Goal: Navigation & Orientation: Find specific page/section

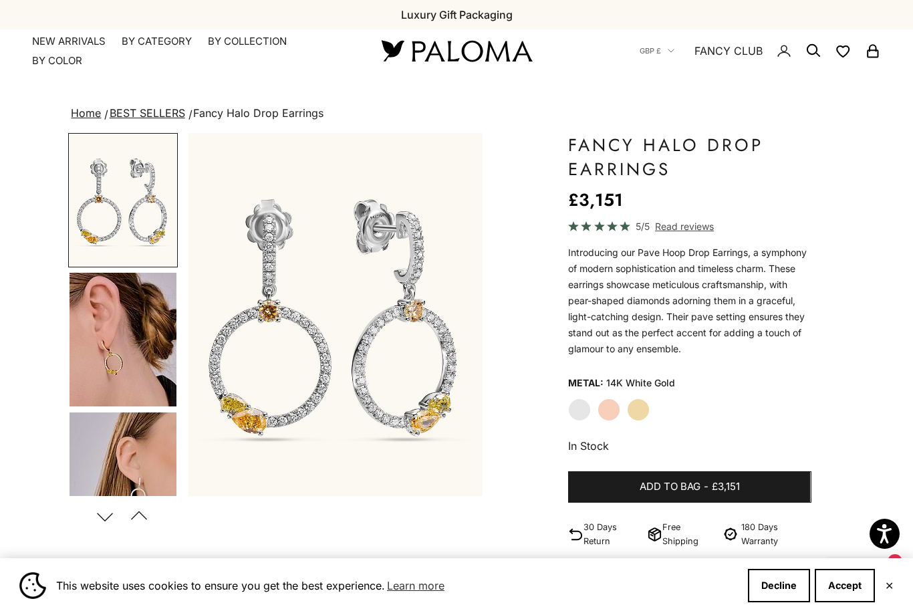
click at [225, 46] on summary "By Collection" at bounding box center [247, 41] width 79 height 13
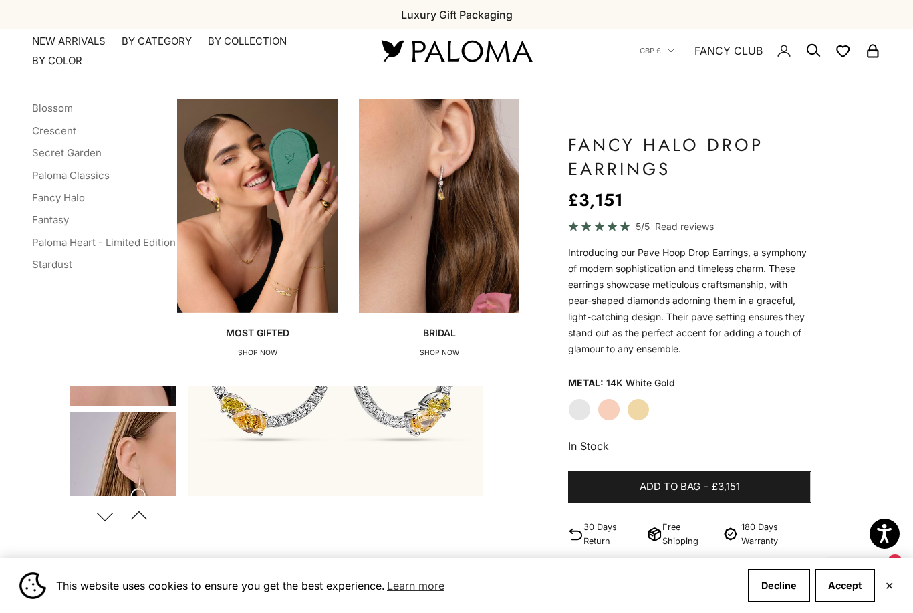
click at [47, 263] on link "Stardust" at bounding box center [52, 264] width 40 height 13
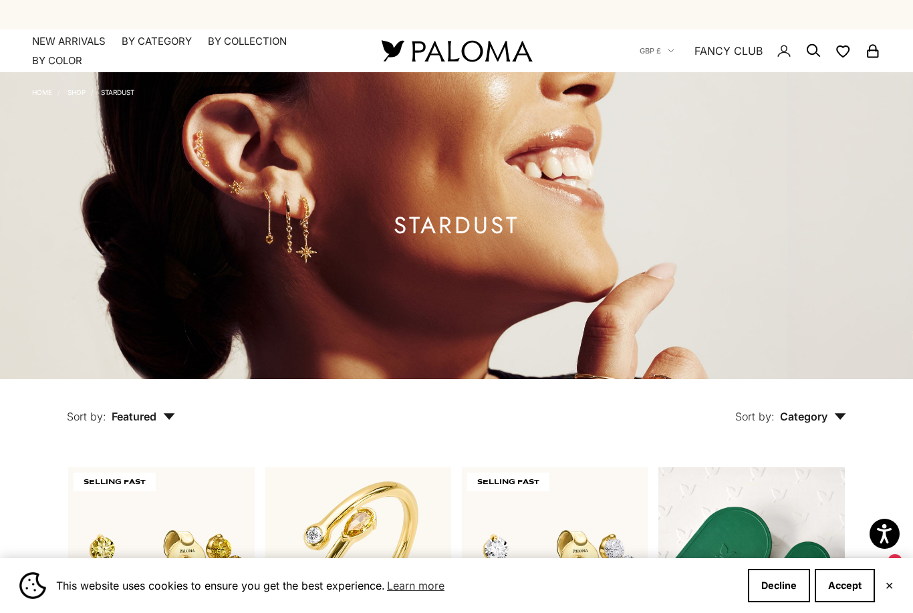
click at [843, 587] on button "Accept" at bounding box center [845, 585] width 60 height 33
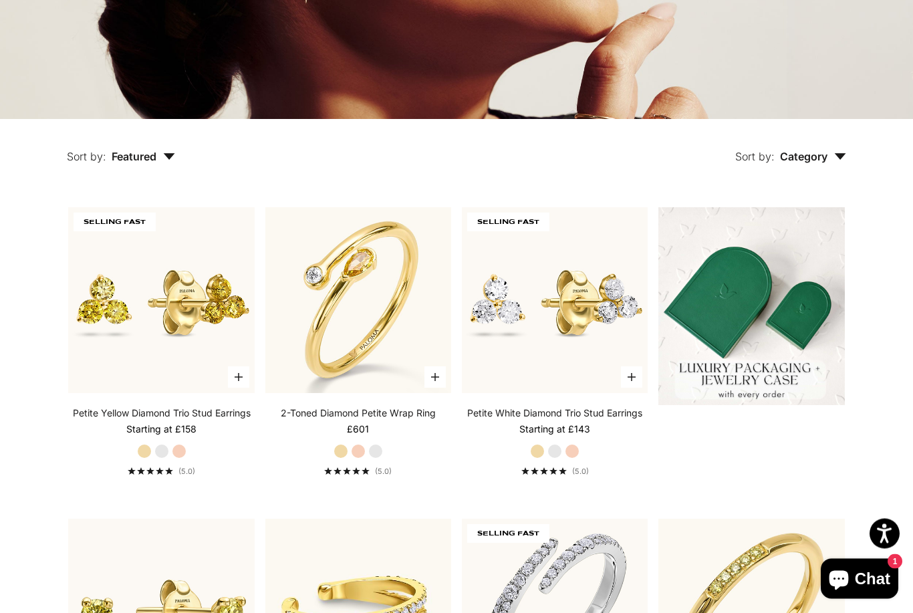
scroll to position [260, 0]
click at [824, 163] on span "Category" at bounding box center [813, 156] width 66 height 13
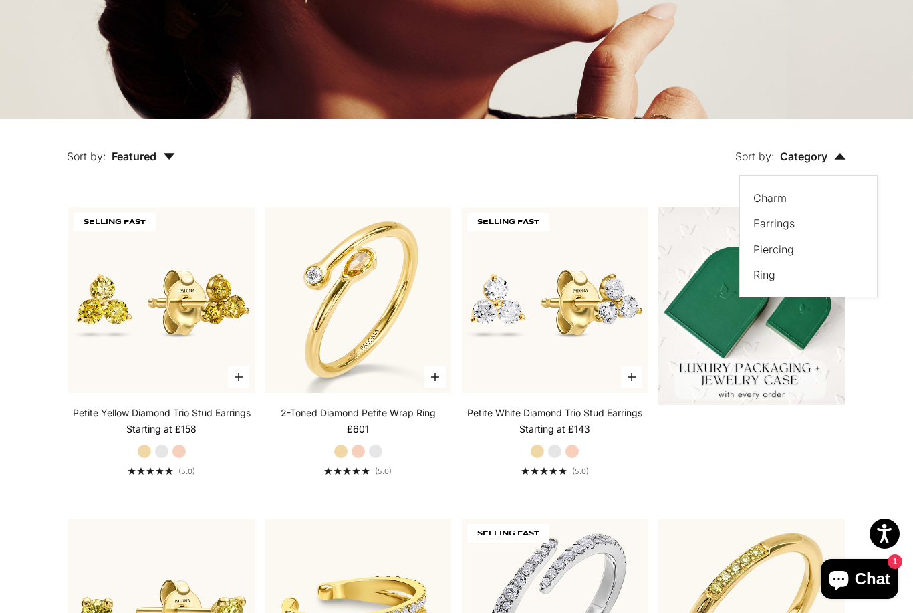
click at [775, 232] on label "Earrings" at bounding box center [773, 222] width 41 height 17
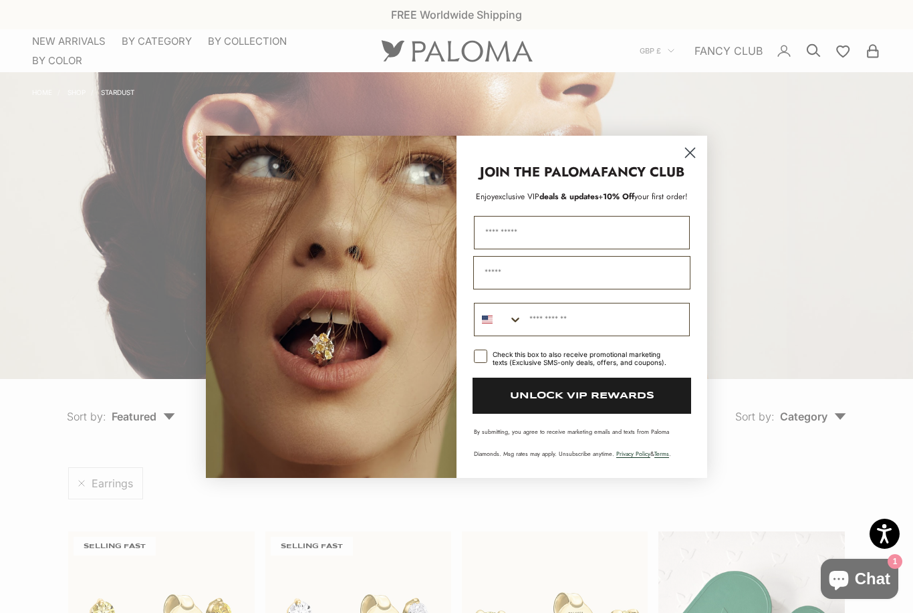
click at [688, 150] on circle "Close dialog" at bounding box center [690, 152] width 22 height 22
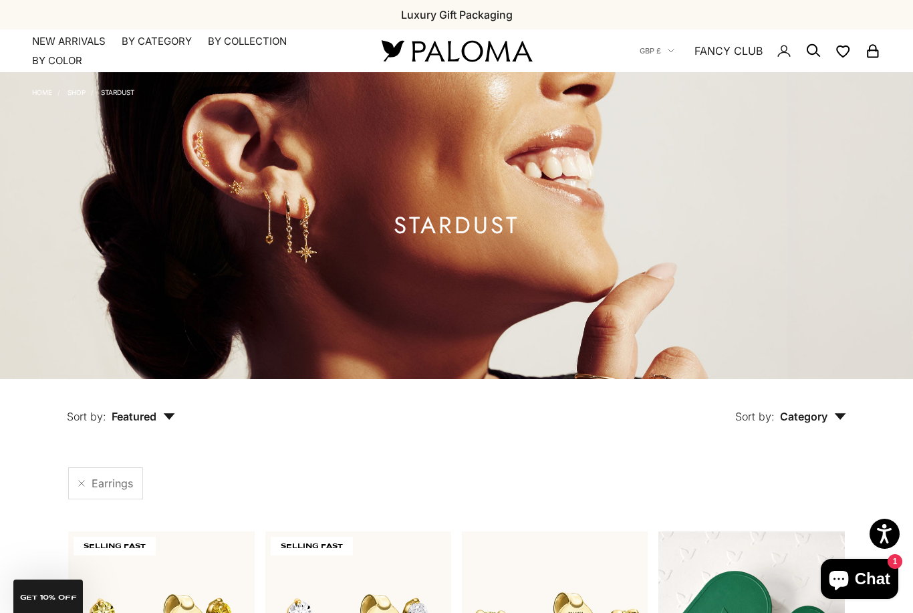
click at [46, 66] on summary "By Color" at bounding box center [57, 60] width 50 height 13
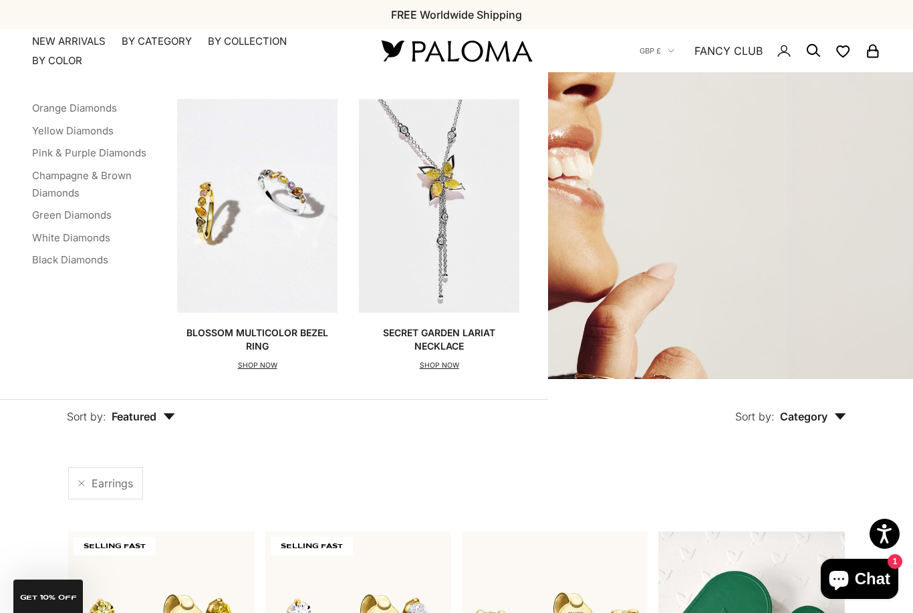
click at [510, 421] on div "Sort by: Category Sort by Charm Earrings Piercing Ring" at bounding box center [541, 407] width 670 height 56
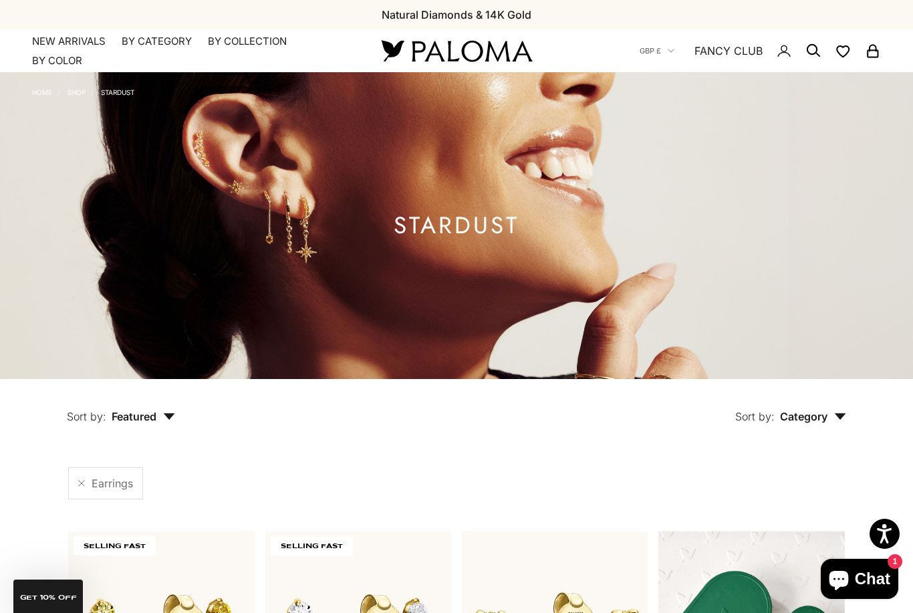
click at [59, 43] on link "NEW ARRIVALS" at bounding box center [69, 41] width 74 height 13
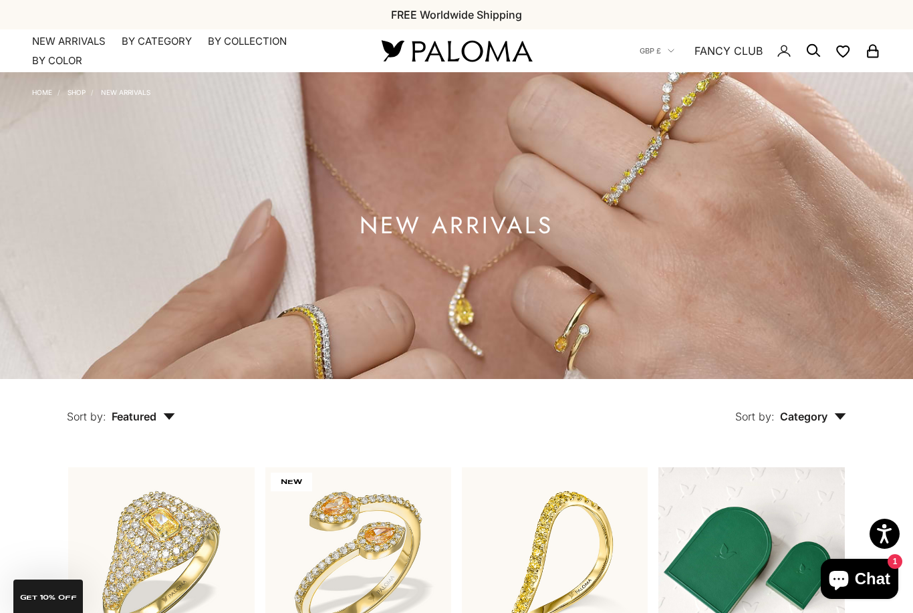
click at [41, 41] on link "NEW ARRIVALS" at bounding box center [69, 41] width 74 height 13
click at [158, 42] on summary "By Category" at bounding box center [157, 41] width 70 height 13
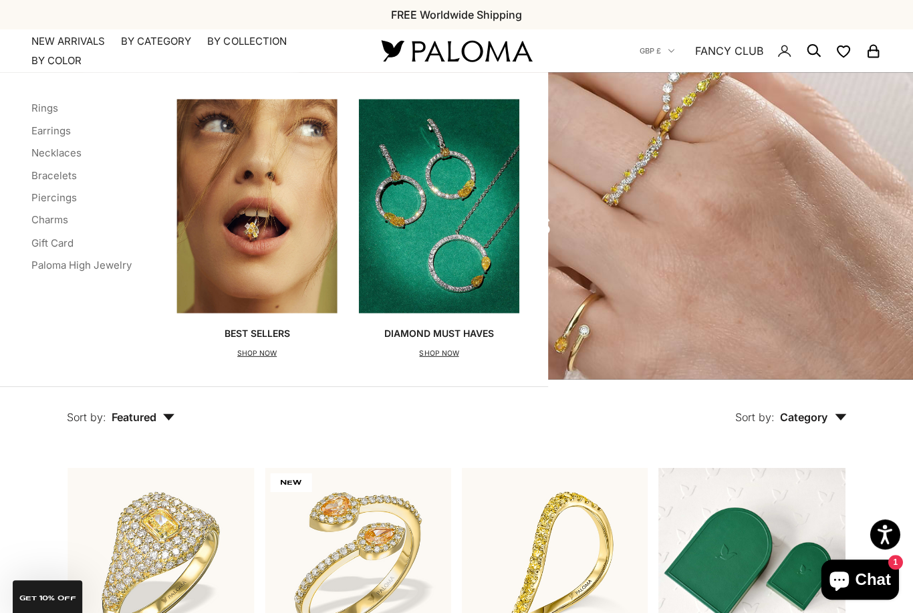
click at [43, 180] on link "Bracelets" at bounding box center [54, 175] width 45 height 13
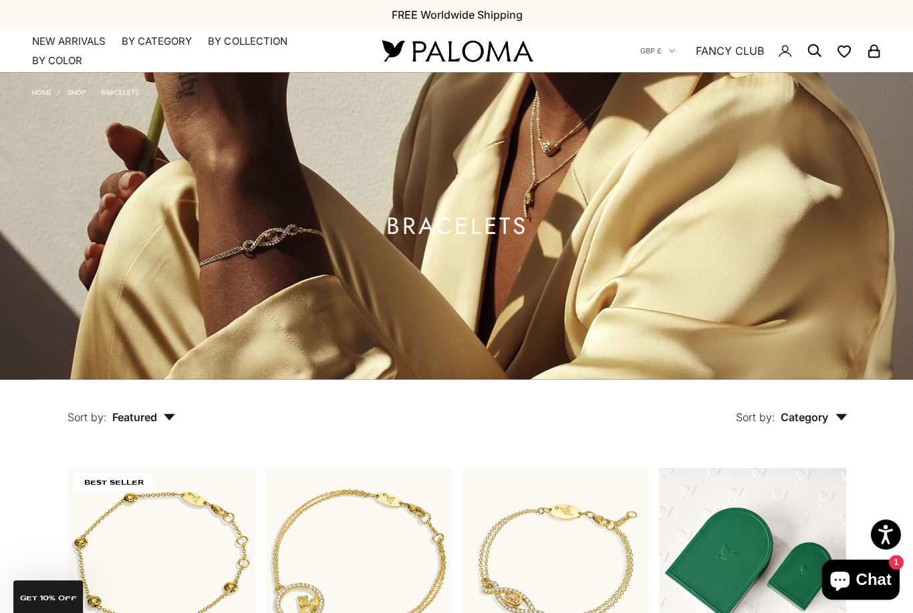
click at [154, 46] on summary "By Category" at bounding box center [157, 41] width 70 height 13
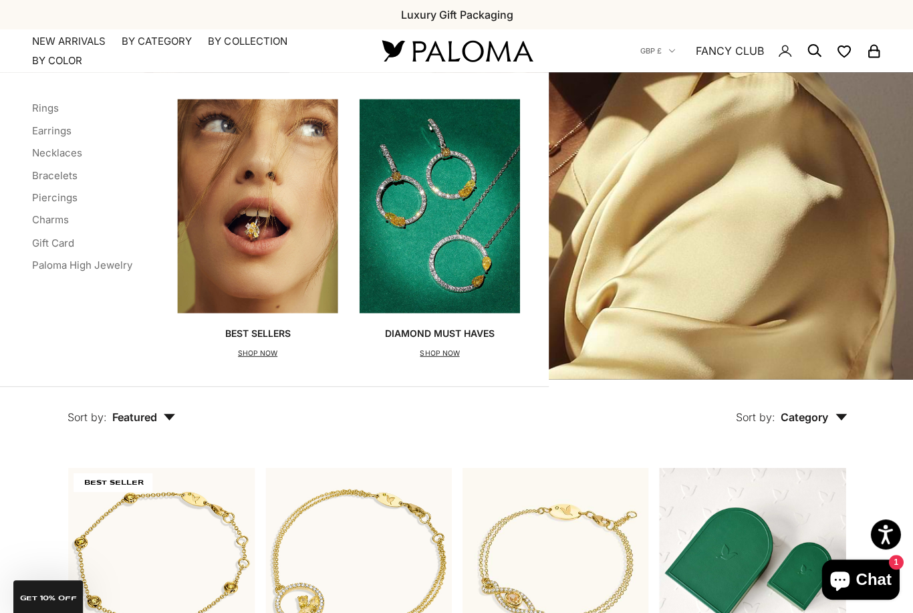
click at [42, 134] on link "Earrings" at bounding box center [51, 130] width 39 height 13
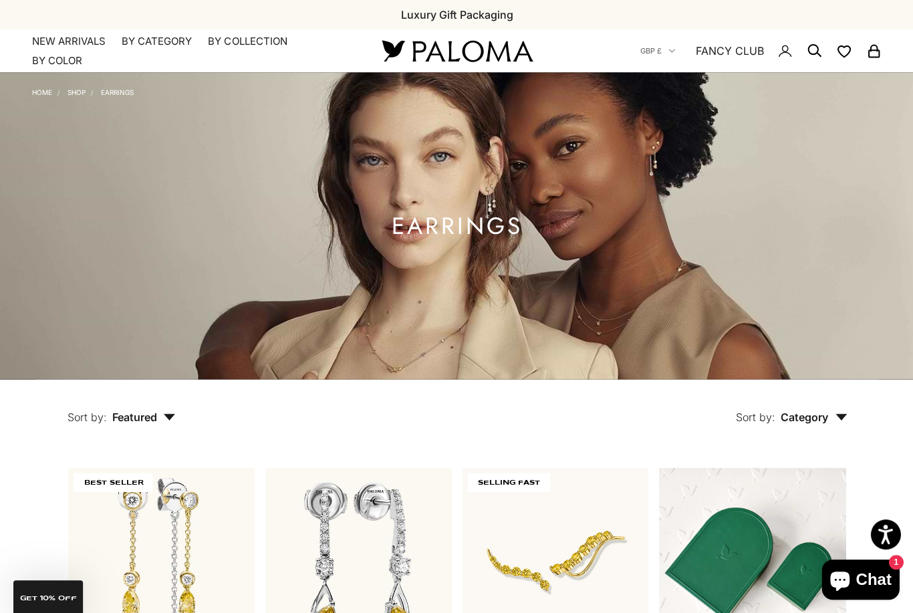
click at [145, 45] on summary "By Category" at bounding box center [157, 41] width 70 height 13
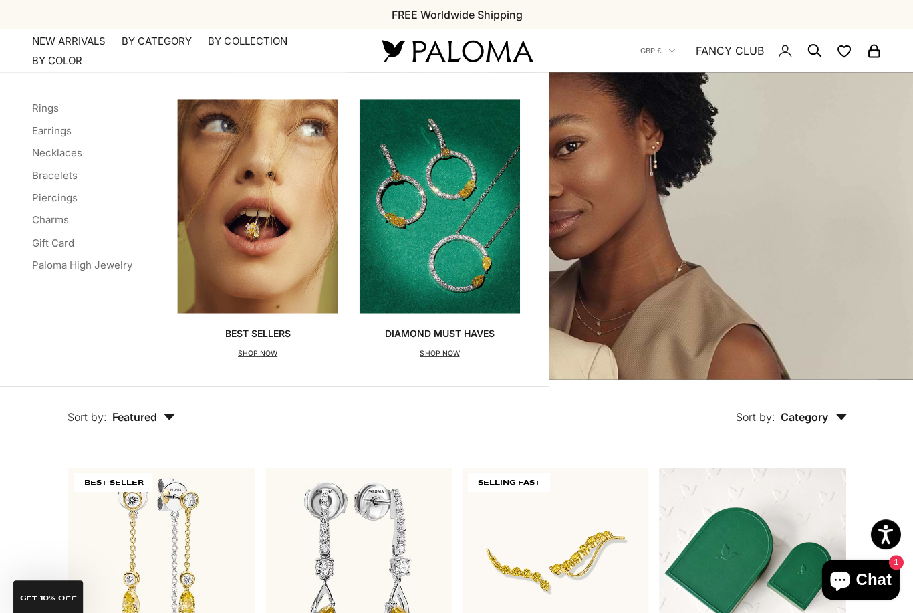
click at [41, 156] on link "Necklaces" at bounding box center [57, 152] width 50 height 13
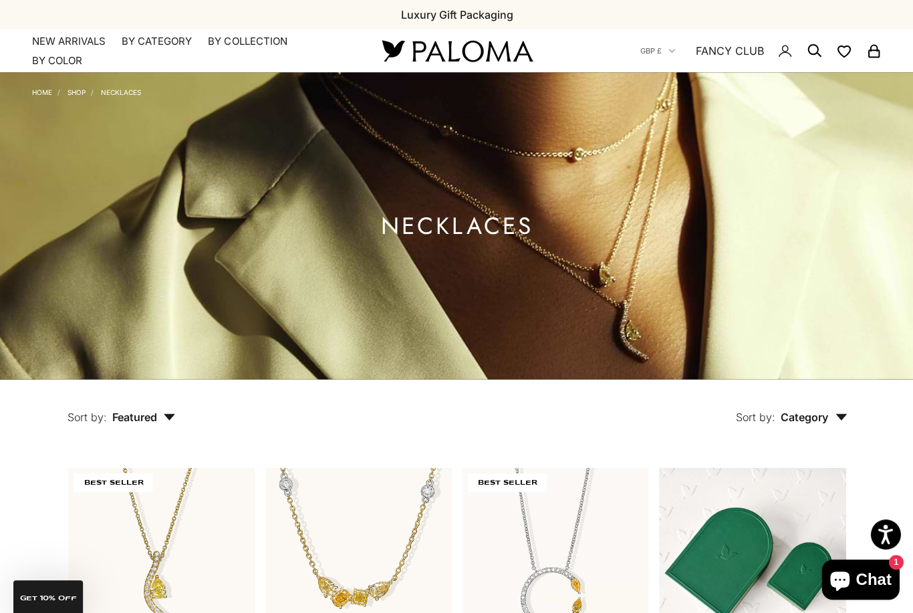
click at [97, 45] on link "NEW ARRIVALS" at bounding box center [69, 41] width 74 height 13
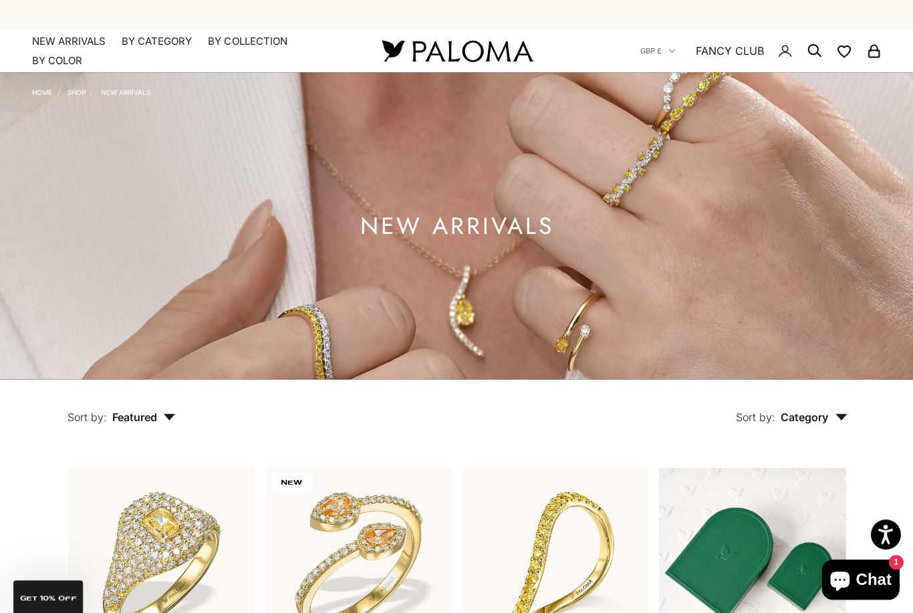
click at [142, 47] on summary "By Category" at bounding box center [157, 41] width 70 height 13
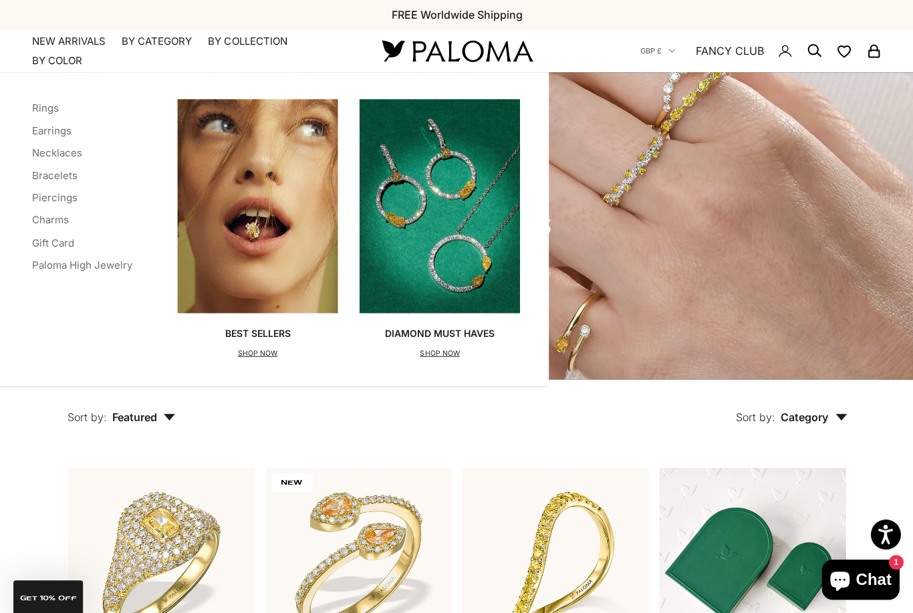
click at [39, 222] on link "Charms" at bounding box center [50, 219] width 37 height 13
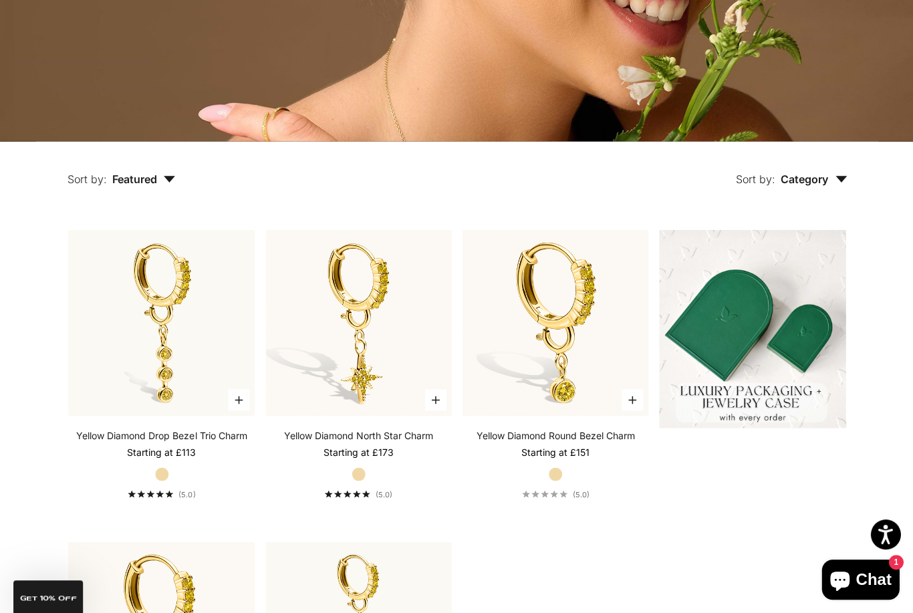
scroll to position [239, 0]
